Goal: Transaction & Acquisition: Download file/media

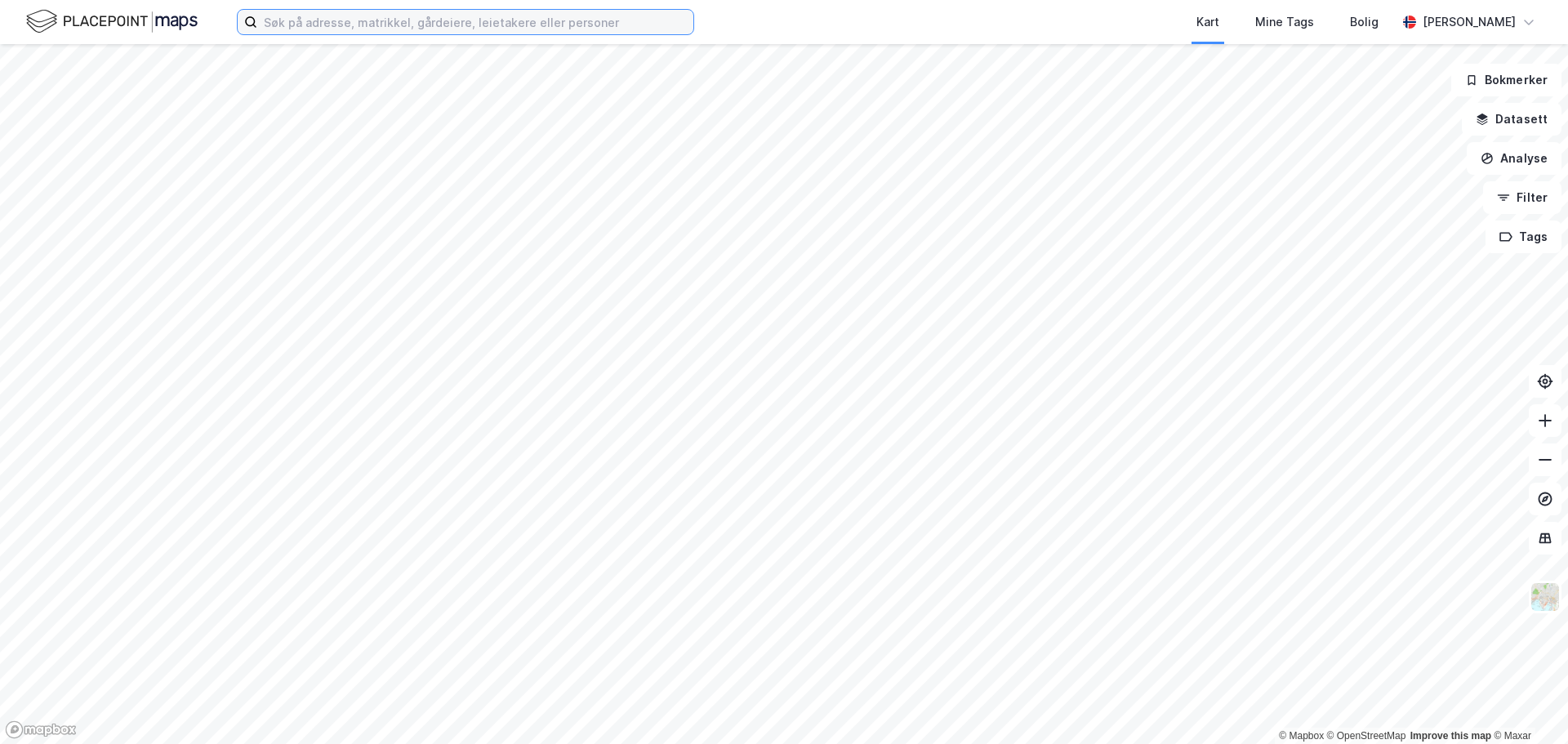
click at [327, 18] on input at bounding box center [475, 21] width 436 height 24
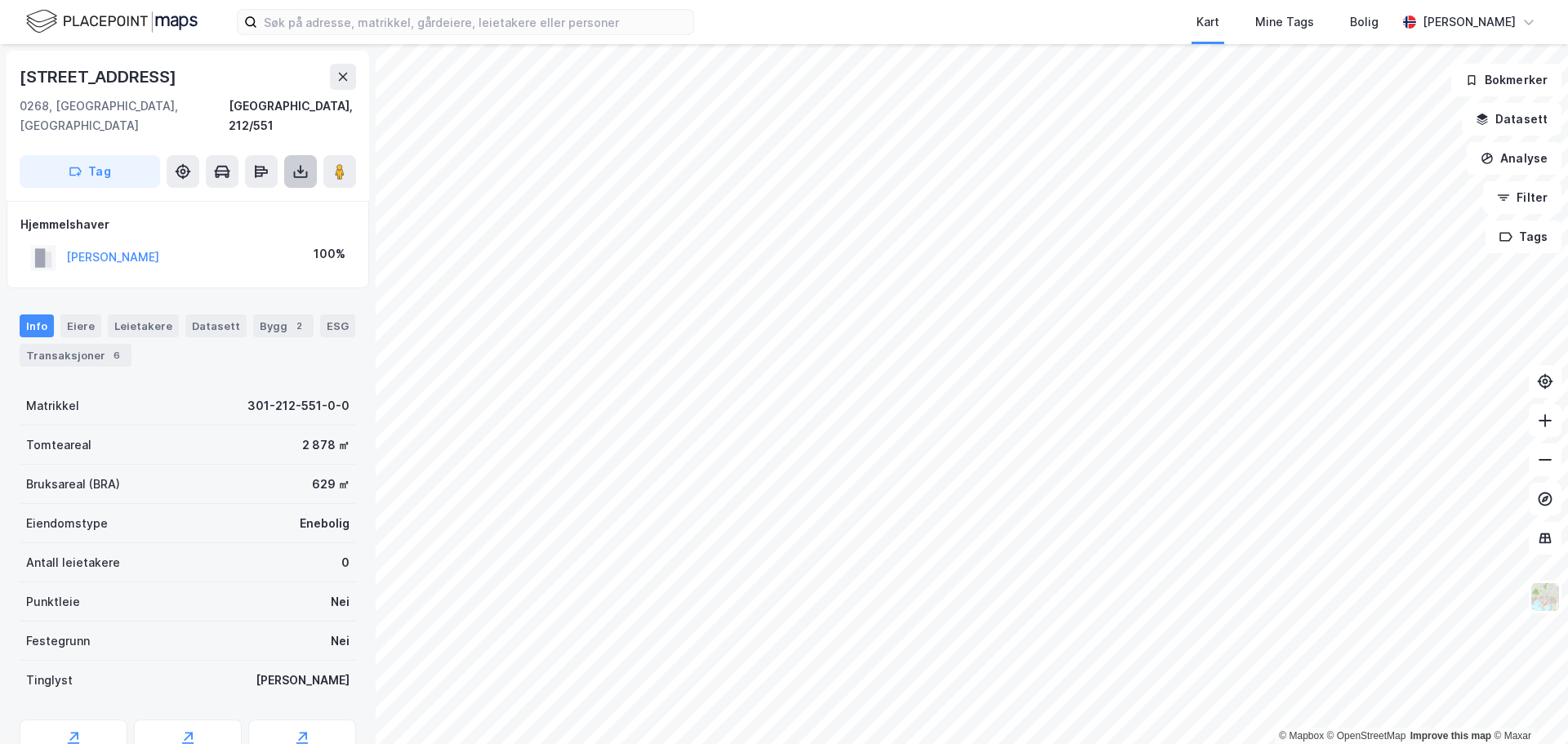
click at [294, 163] on icon at bounding box center [301, 171] width 16 height 16
click at [233, 198] on div "Last ned grunnbok" at bounding box center [220, 204] width 95 height 13
